Goal: Task Accomplishment & Management: Complete application form

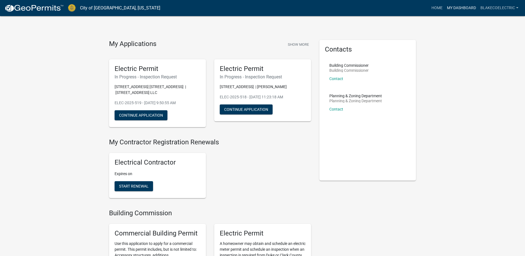
click at [466, 9] on link "My Dashboard" at bounding box center [461, 8] width 33 height 11
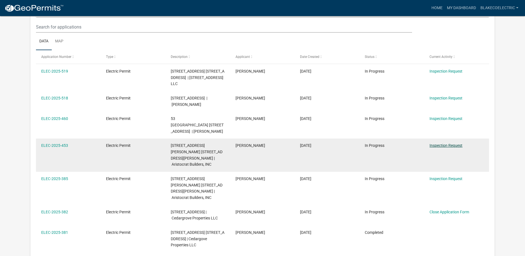
scroll to position [73, 0]
click at [442, 143] on link "Inspection Request" at bounding box center [445, 145] width 33 height 4
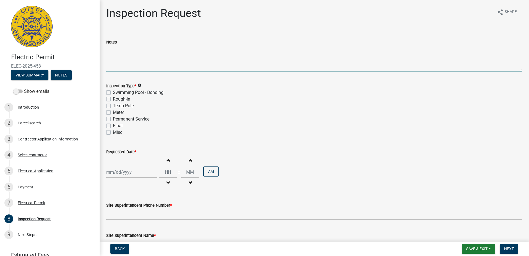
click at [120, 53] on textarea "Notes" at bounding box center [314, 58] width 416 height 26
type textarea "Lot 125 Rough In"
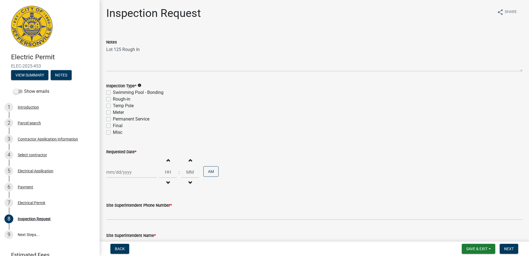
click at [113, 100] on label "Rough-in" at bounding box center [121, 99] width 17 height 7
click at [113, 99] on input "Rough-in" at bounding box center [115, 98] width 4 height 4
checkbox input "true"
checkbox input "false"
checkbox input "true"
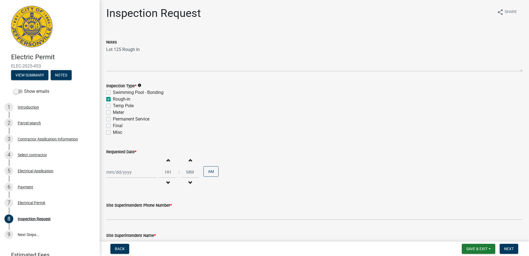
checkbox input "false"
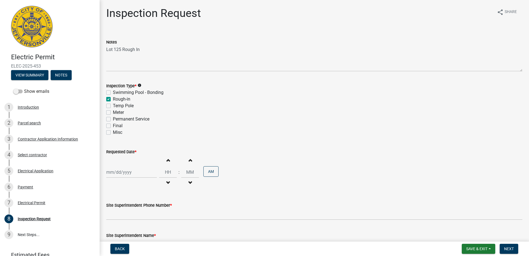
select select "10"
select select "2025"
click at [124, 173] on div "[PERSON_NAME] Feb Mar Apr [PERSON_NAME][DATE] Oct Nov [DATE] 1526 1527 1528 152…" at bounding box center [131, 171] width 51 height 11
click at [130, 124] on div "8" at bounding box center [129, 124] width 9 height 9
type input "[DATE]"
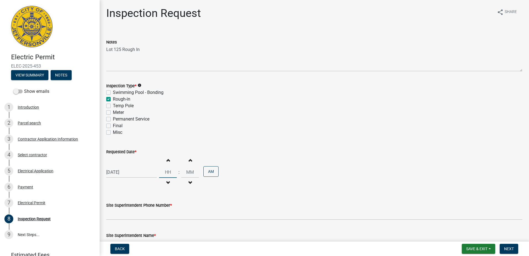
click at [162, 170] on input "Hours" at bounding box center [168, 171] width 18 height 11
type input "09"
type input "00"
click at [188, 175] on input "00" at bounding box center [190, 171] width 18 height 11
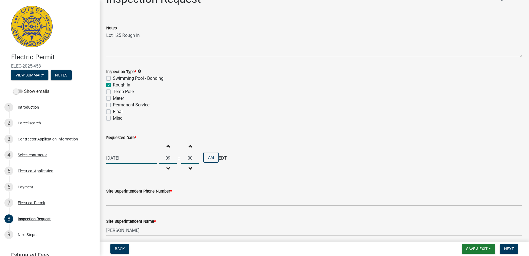
scroll to position [28, 0]
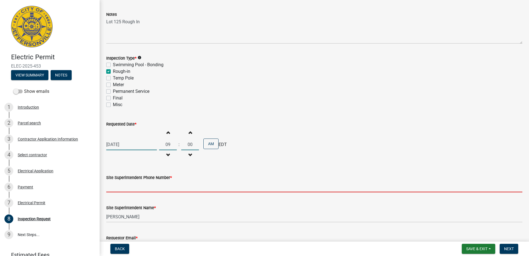
click at [147, 182] on input "Site Superintendent Phone Number *" at bounding box center [314, 186] width 416 height 11
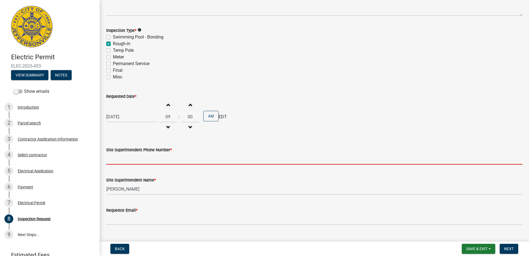
type input "5029318224"
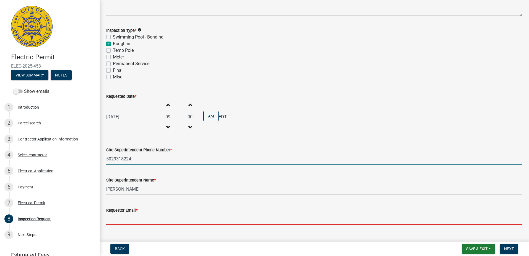
type input "[EMAIL_ADDRESS][DOMAIN_NAME]"
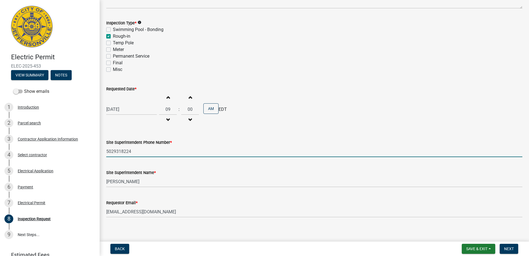
scroll to position [67, 0]
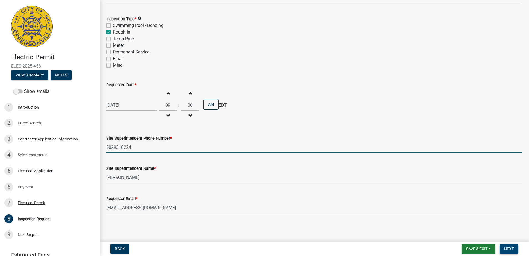
click at [506, 248] on span "Next" at bounding box center [509, 248] width 10 height 4
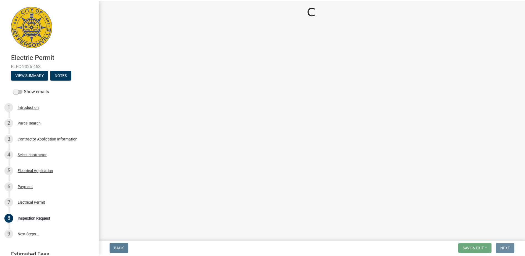
scroll to position [0, 0]
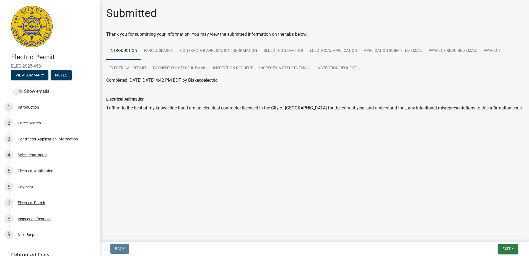
click at [507, 249] on span "Exit" at bounding box center [506, 248] width 8 height 4
click at [499, 235] on button "Save & Exit" at bounding box center [496, 233] width 44 height 13
